Goal: Information Seeking & Learning: Learn about a topic

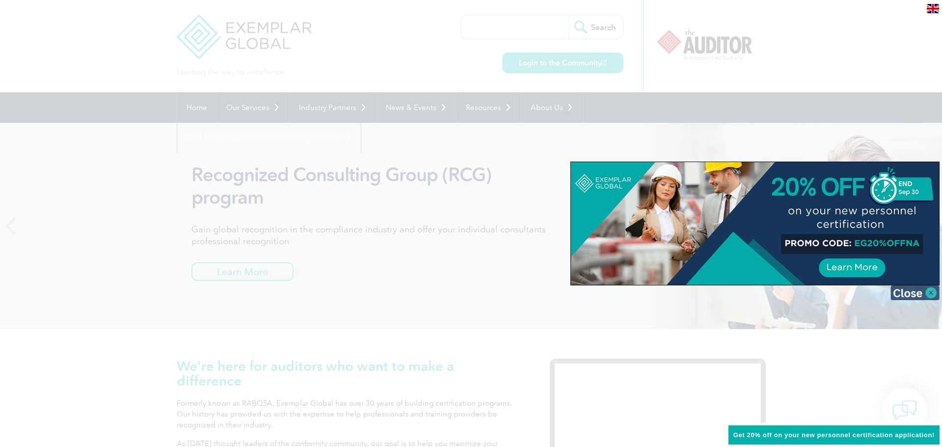
click at [909, 288] on img at bounding box center [915, 292] width 49 height 15
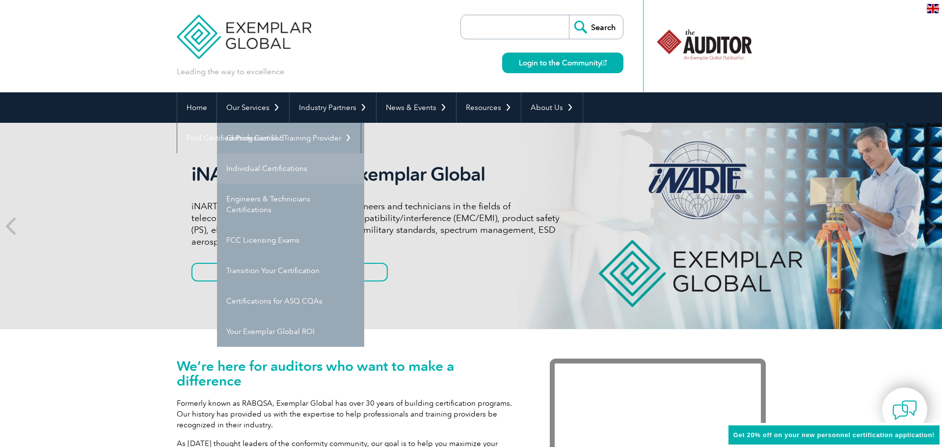
click at [289, 165] on link "Individual Certifications" at bounding box center [290, 168] width 147 height 30
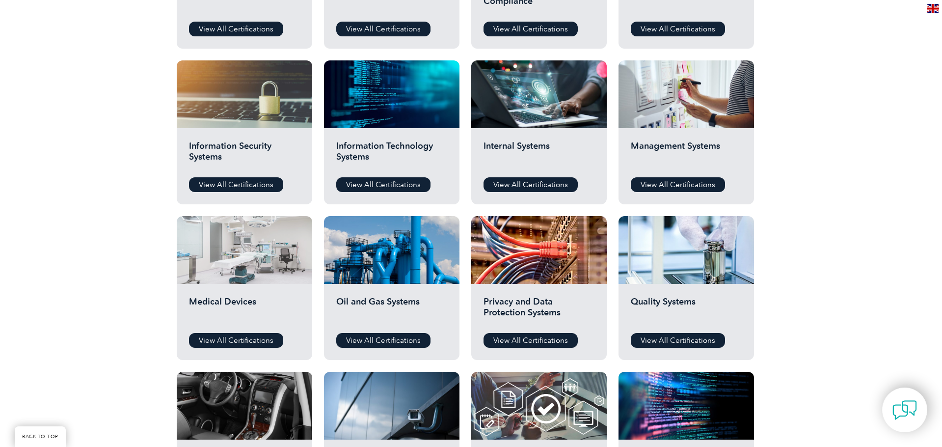
scroll to position [442, 0]
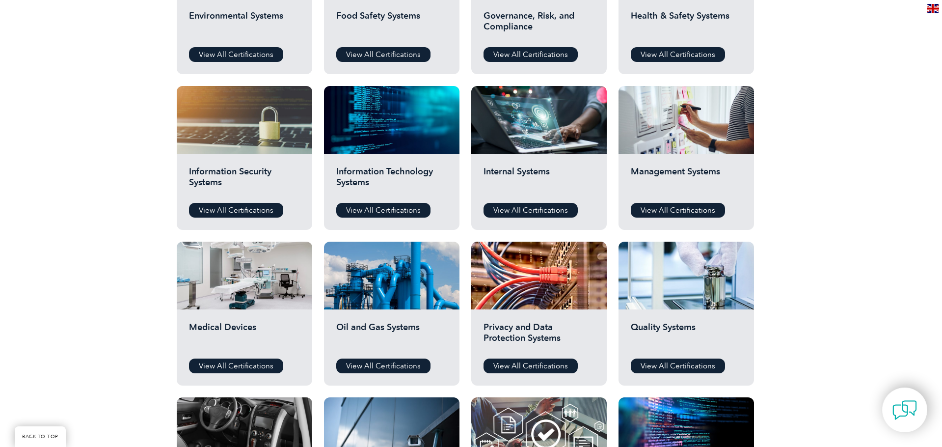
click at [254, 200] on div "Information Security Systems View All Certifications" at bounding box center [245, 192] width 136 height 76
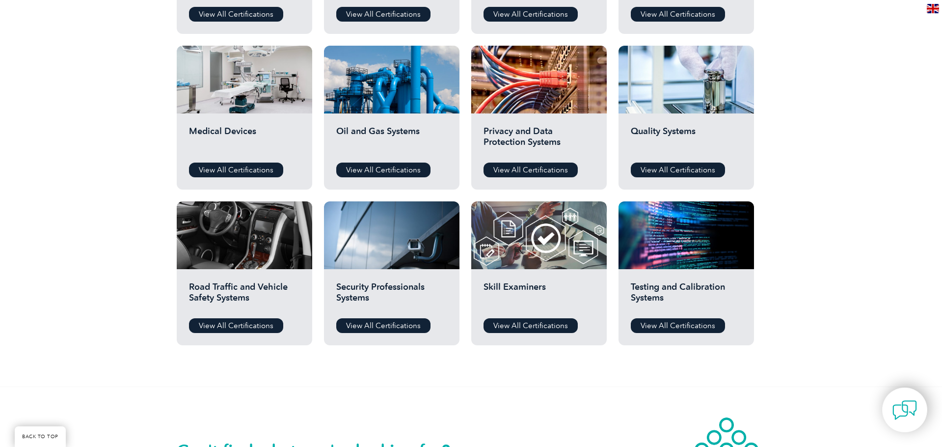
scroll to position [687, 0]
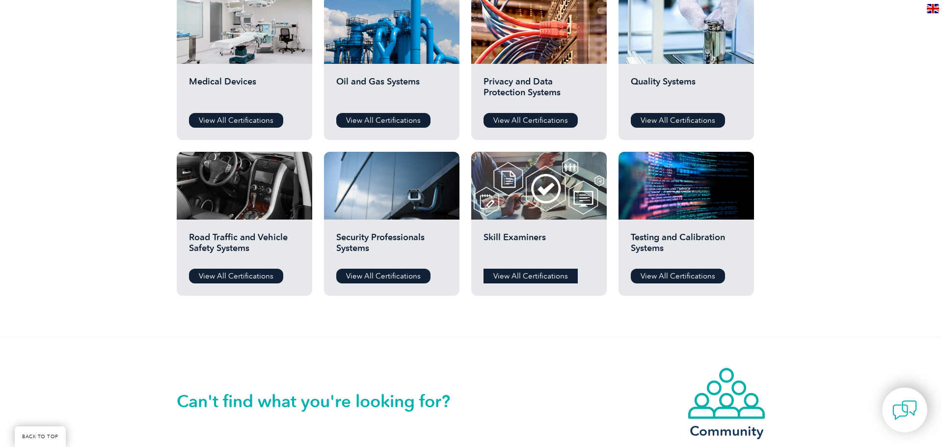
click at [546, 273] on link "View All Certifications" at bounding box center [531, 276] width 94 height 15
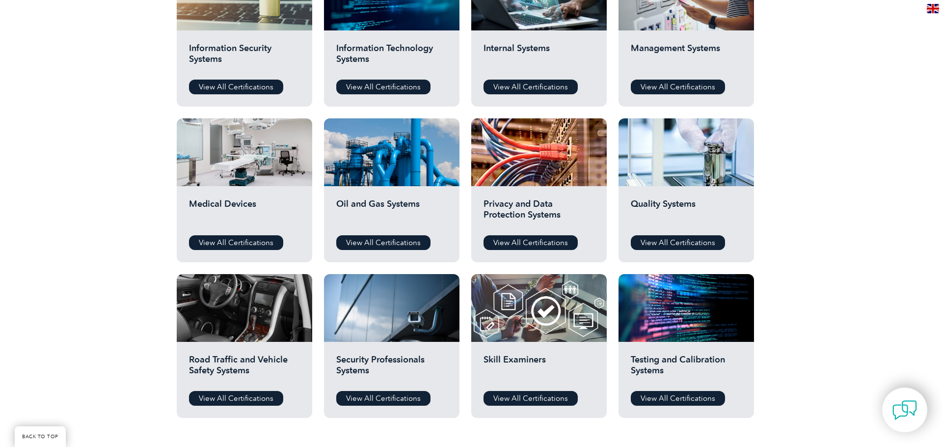
scroll to position [589, 0]
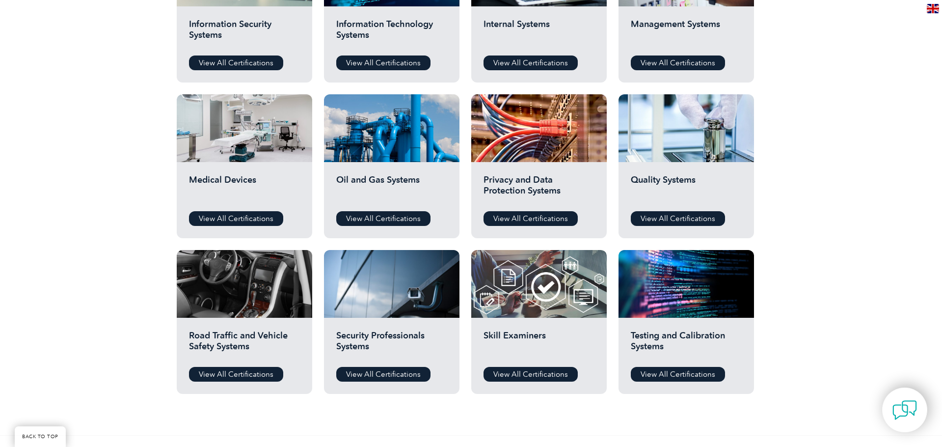
click at [543, 186] on h2 "Privacy and Data Protection Systems" at bounding box center [539, 188] width 111 height 29
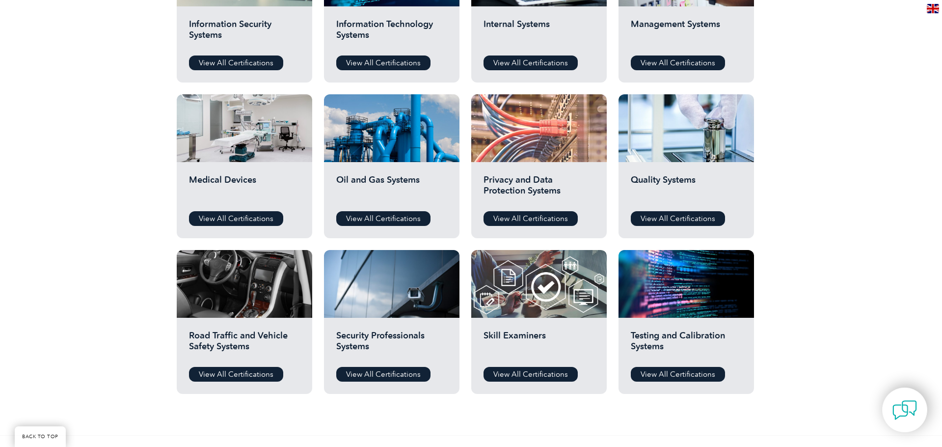
click at [538, 135] on div at bounding box center [539, 128] width 136 height 68
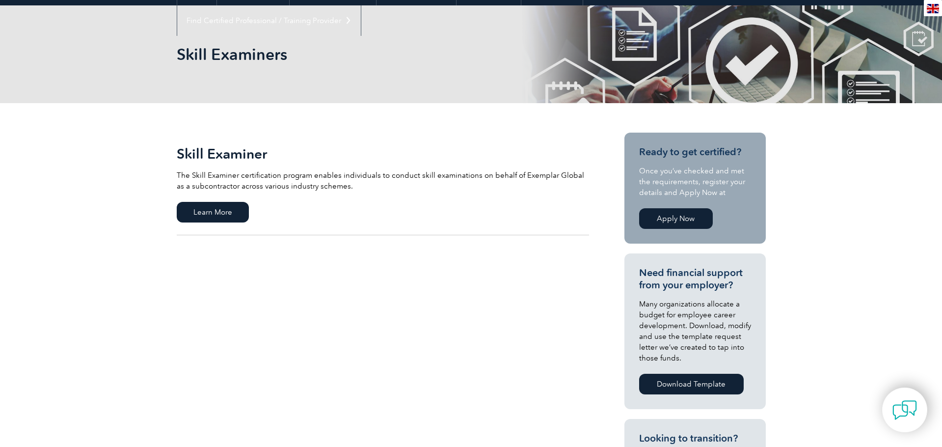
scroll to position [196, 0]
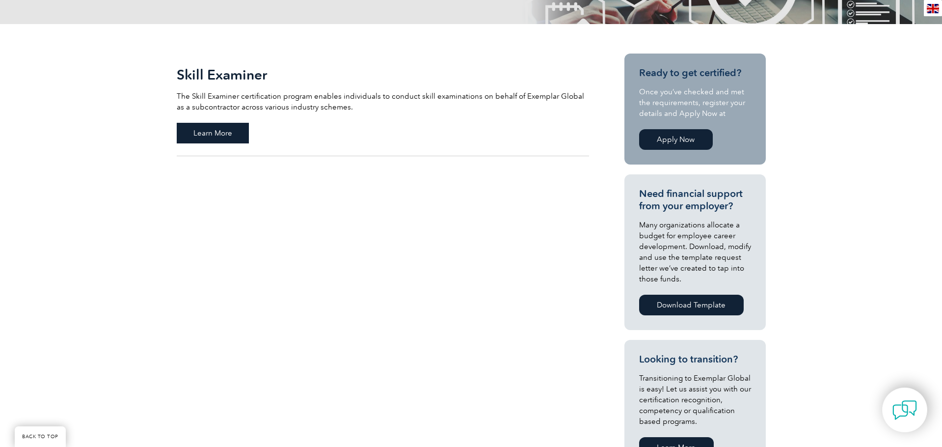
click at [213, 133] on span "Learn More" at bounding box center [213, 133] width 72 height 21
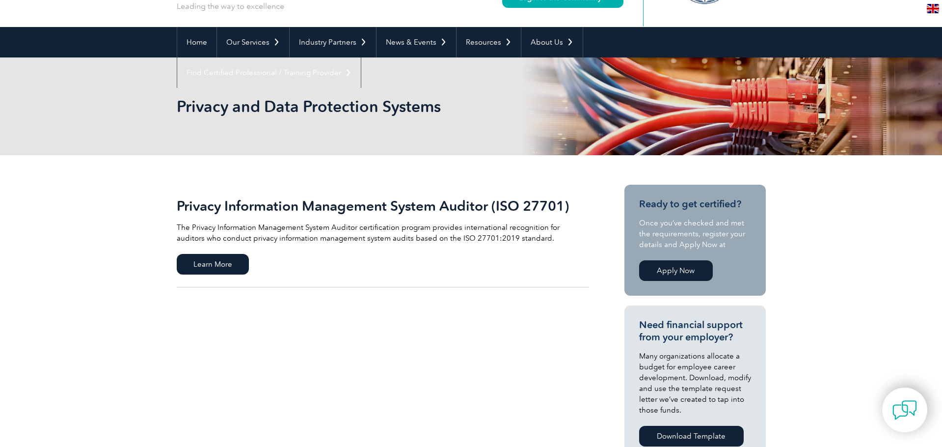
scroll to position [98, 0]
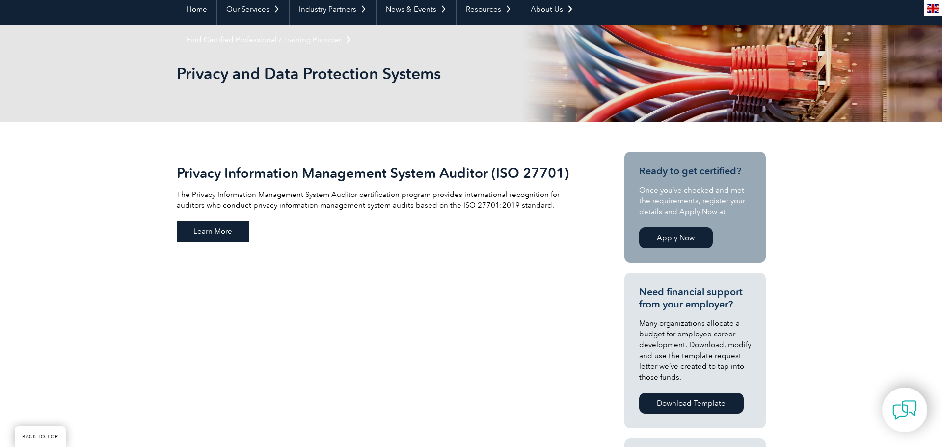
click at [224, 227] on span "Learn More" at bounding box center [213, 231] width 72 height 21
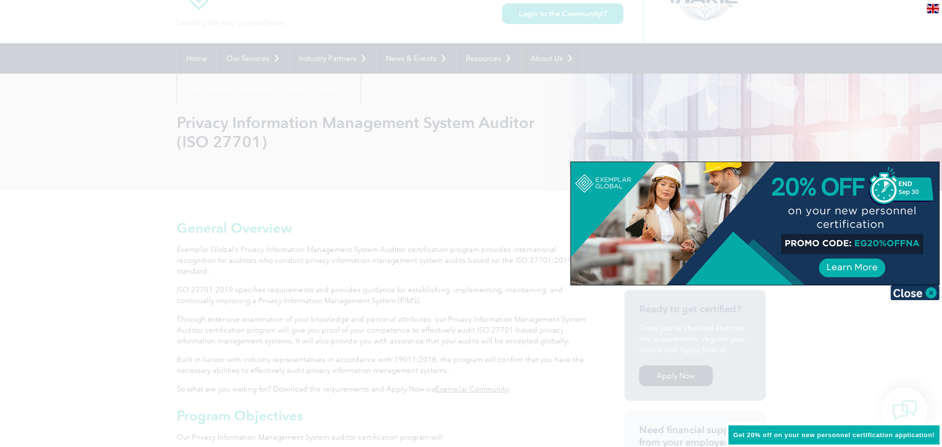
scroll to position [98, 0]
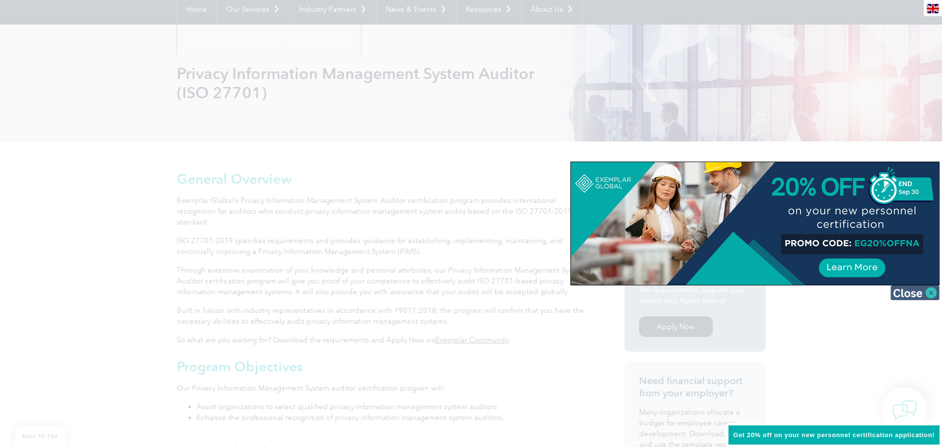
click at [913, 292] on img at bounding box center [915, 292] width 49 height 15
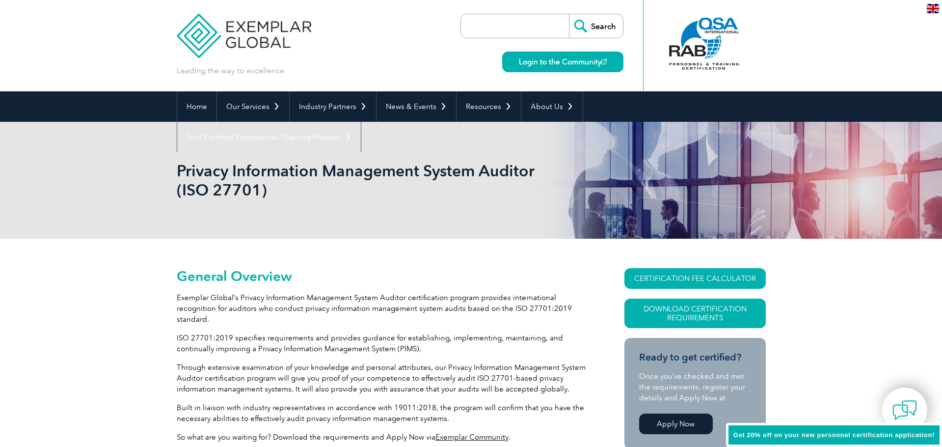
scroll to position [0, 0]
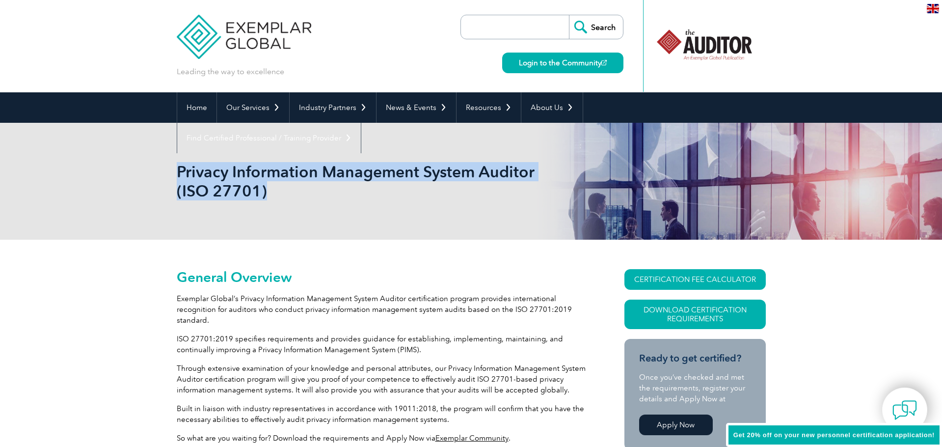
drag, startPoint x: 265, startPoint y: 191, endPoint x: 179, endPoint y: 171, distance: 88.7
click at [179, 171] on h1 "Privacy Information Management System Auditor (ISO 27701)" at bounding box center [365, 181] width 377 height 38
copy h1 "Privacy Information Management System Auditor (ISO 27701)"
